Goal: Transaction & Acquisition: Purchase product/service

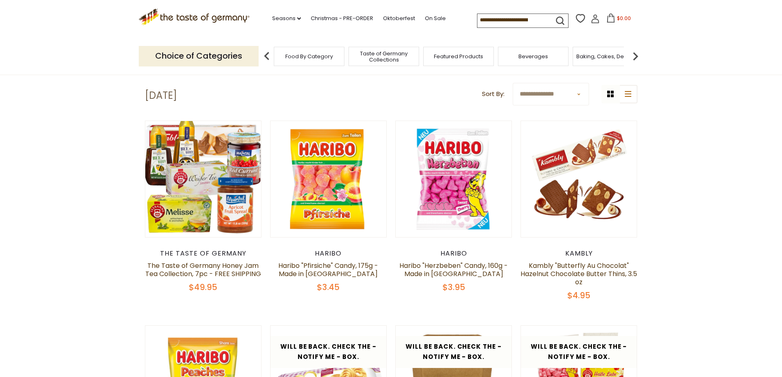
scroll to position [245, 0]
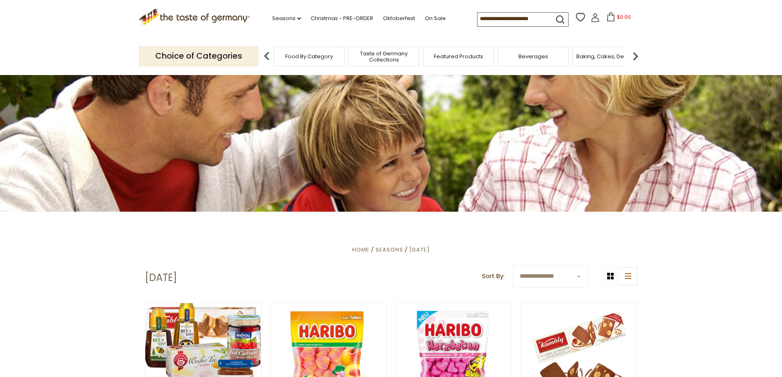
scroll to position [0, 0]
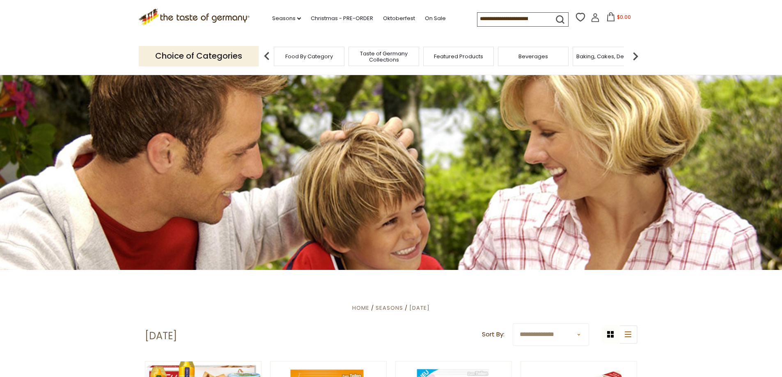
click at [638, 57] on img at bounding box center [635, 56] width 16 height 16
click at [634, 56] on img at bounding box center [635, 56] width 16 height 16
click at [633, 56] on img at bounding box center [635, 56] width 16 height 16
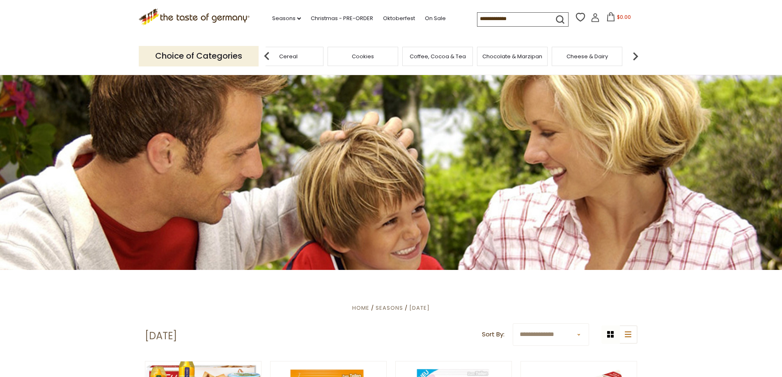
click at [636, 57] on img at bounding box center [635, 56] width 16 height 16
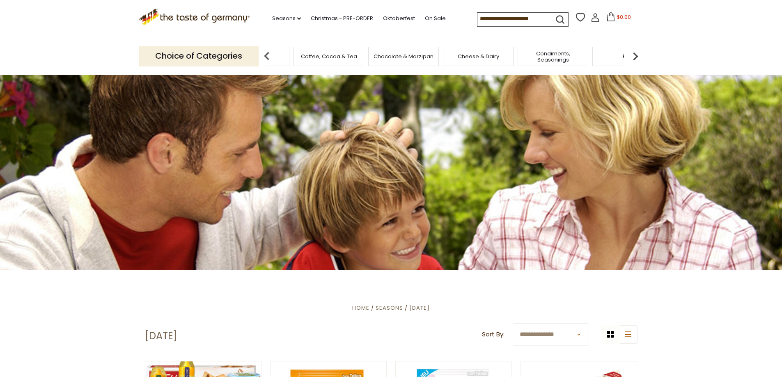
click at [634, 57] on img at bounding box center [635, 56] width 16 height 16
click at [636, 55] on img at bounding box center [635, 56] width 16 height 16
click at [639, 54] on img at bounding box center [635, 56] width 16 height 16
click at [635, 54] on img at bounding box center [635, 56] width 16 height 16
click at [634, 54] on img at bounding box center [635, 56] width 16 height 16
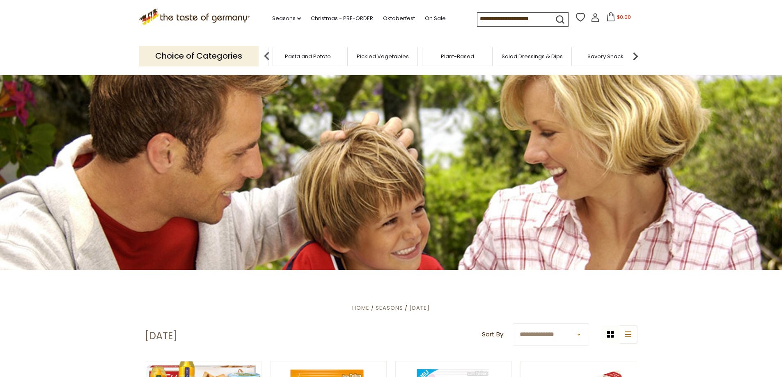
click at [636, 54] on img at bounding box center [635, 56] width 16 height 16
click at [542, 55] on span "Soups & Sauces" at bounding box center [538, 56] width 43 height 6
